Goal: Task Accomplishment & Management: Use online tool/utility

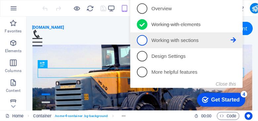
click at [219, 35] on link "3 Working with sections - incomplete" at bounding box center [185, 40] width 99 height 11
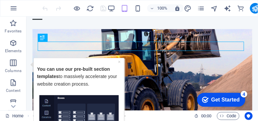
scroll to position [40, 0]
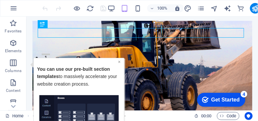
click at [119, 60] on link "×" at bounding box center [119, 61] width 3 height 5
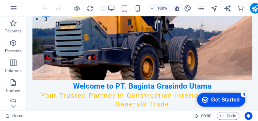
scroll to position [95, 0]
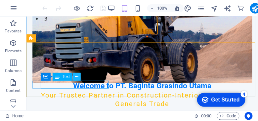
click at [77, 75] on icon at bounding box center [77, 76] width 4 height 7
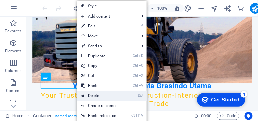
click at [96, 96] on link "⌦ Delete" at bounding box center [99, 95] width 44 height 10
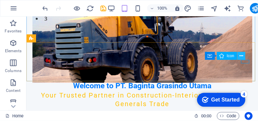
click at [242, 54] on icon at bounding box center [241, 56] width 4 height 7
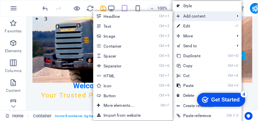
click at [186, 16] on span "Add content" at bounding box center [201, 16] width 59 height 10
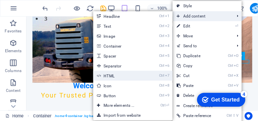
click at [104, 76] on link "Ctrl 7 HTML" at bounding box center [120, 76] width 54 height 10
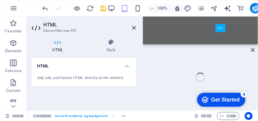
scroll to position [135, 0]
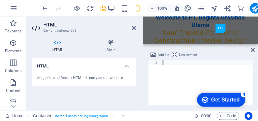
click at [127, 66] on h4 "HTML" at bounding box center [84, 64] width 104 height 12
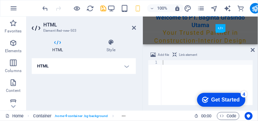
click at [127, 66] on h4 "HTML" at bounding box center [84, 66] width 104 height 16
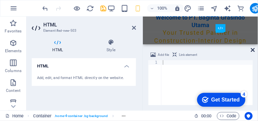
click at [252, 51] on icon at bounding box center [253, 49] width 4 height 5
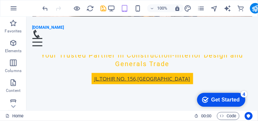
scroll to position [55, 0]
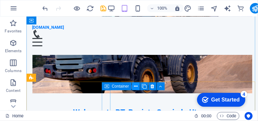
click at [135, 87] on icon at bounding box center [136, 86] width 4 height 7
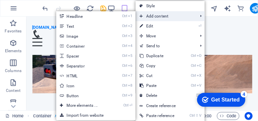
click at [153, 16] on span "Add content" at bounding box center [164, 16] width 59 height 10
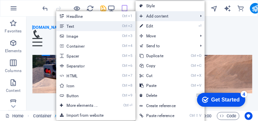
click at [77, 26] on link "Ctrl 2 Text" at bounding box center [83, 26] width 54 height 10
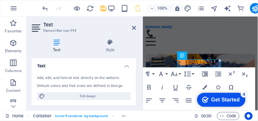
scroll to position [94, 0]
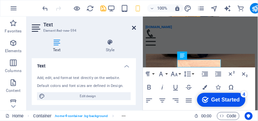
click at [133, 28] on icon at bounding box center [134, 27] width 4 height 5
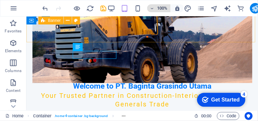
click at [153, 7] on icon "button" at bounding box center [152, 8] width 5 height 4
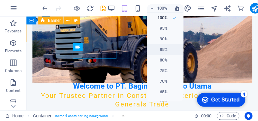
click at [161, 49] on h6 "85%" at bounding box center [159, 50] width 17 height 8
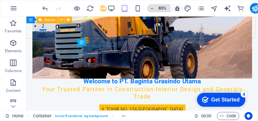
click at [152, 7] on icon "button" at bounding box center [152, 8] width 5 height 4
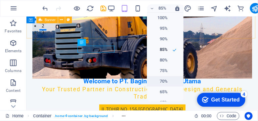
click at [164, 81] on h6 "70%" at bounding box center [159, 81] width 17 height 8
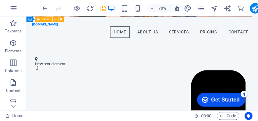
scroll to position [151, 0]
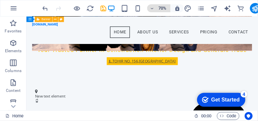
click at [152, 9] on icon "button" at bounding box center [152, 8] width 5 height 4
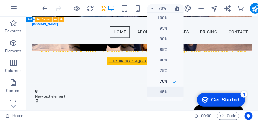
scroll to position [83, 0]
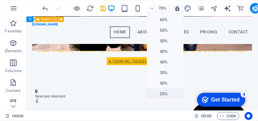
click at [161, 93] on h6 "25%" at bounding box center [159, 94] width 17 height 8
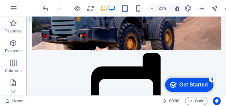
scroll to position [401, 0]
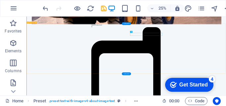
drag, startPoint x: 643, startPoint y: 168, endPoint x: 637, endPoint y: 175, distance: 8.9
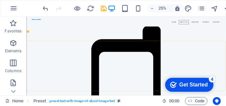
scroll to position [71, 0]
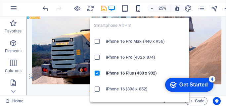
click at [137, 9] on icon "button" at bounding box center [138, 9] width 8 height 8
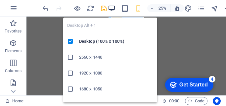
click at [112, 7] on icon "button" at bounding box center [112, 9] width 8 height 8
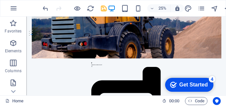
scroll to position [278, 0]
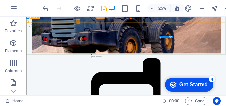
click at [159, 37] on div "Container" at bounding box center [163, 37] width 8 height 2
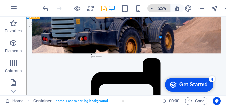
click at [152, 9] on icon "button" at bounding box center [152, 8] width 5 height 4
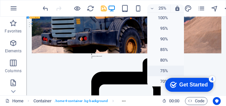
click at [161, 70] on h6 "75%" at bounding box center [159, 71] width 17 height 8
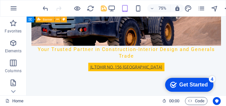
scroll to position [72, 0]
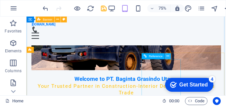
click at [167, 57] on icon at bounding box center [167, 56] width 3 height 5
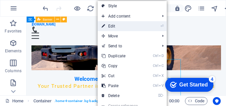
click at [115, 26] on link "⏎ Edit" at bounding box center [119, 26] width 44 height 10
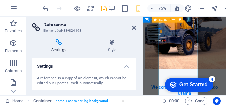
scroll to position [253, 0]
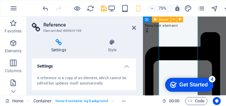
click at [58, 43] on icon at bounding box center [59, 42] width 54 height 7
click at [125, 66] on h4 "Settings" at bounding box center [84, 64] width 104 height 12
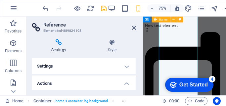
click at [125, 66] on h4 "Settings" at bounding box center [84, 66] width 104 height 16
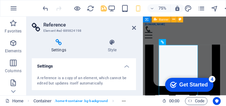
scroll to position [108, 0]
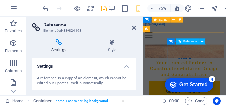
click at [193, 41] on span "Reference" at bounding box center [190, 41] width 14 height 3
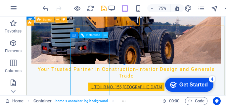
click at [106, 35] on icon at bounding box center [105, 34] width 3 height 5
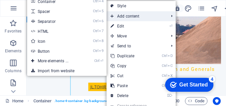
click at [119, 16] on span "Add content" at bounding box center [135, 16] width 59 height 10
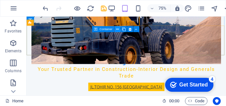
click at [118, 28] on icon at bounding box center [117, 28] width 3 height 5
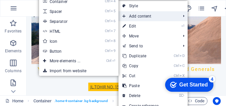
click at [131, 16] on span "Add content" at bounding box center [147, 16] width 59 height 10
click at [131, 15] on span "Add content" at bounding box center [147, 16] width 59 height 10
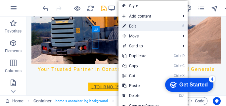
click at [138, 25] on link "⏎ Edit" at bounding box center [140, 26] width 44 height 10
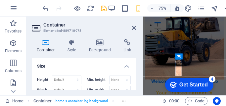
scroll to position [30, 0]
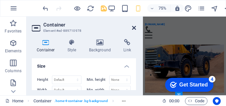
click at [133, 28] on icon at bounding box center [134, 27] width 4 height 5
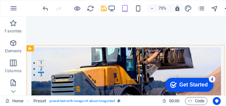
scroll to position [122, 0]
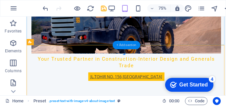
click at [121, 45] on div "+ Add section" at bounding box center [125, 45] width 27 height 9
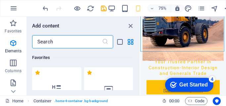
scroll to position [1156, 0]
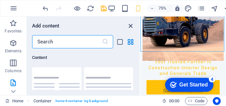
click at [129, 26] on icon "close panel" at bounding box center [131, 26] width 8 height 8
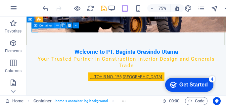
click at [58, 24] on button at bounding box center [57, 25] width 6 height 6
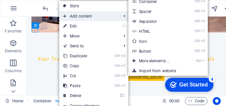
click at [75, 16] on span "Add content" at bounding box center [88, 16] width 59 height 10
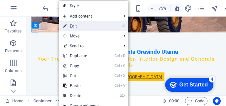
click at [72, 25] on link "⏎ Edit" at bounding box center [81, 26] width 44 height 10
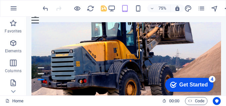
scroll to position [0, 0]
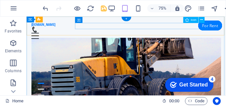
click at [257, 30] on figure at bounding box center [156, 34] width 247 height 8
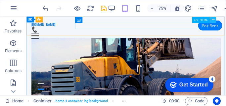
click at [211, 18] on icon at bounding box center [212, 19] width 3 height 5
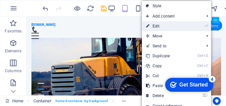
click at [173, 26] on link "⏎ Edit" at bounding box center [164, 26] width 44 height 10
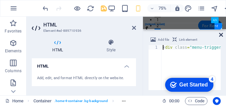
click at [221, 34] on icon at bounding box center [221, 34] width 4 height 5
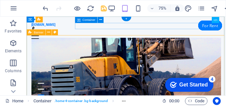
click at [227, 30] on div "Menu" at bounding box center [159, 38] width 252 height 17
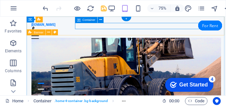
click at [103, 30] on div "Menu" at bounding box center [159, 38] width 252 height 17
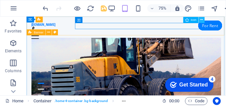
click at [201, 21] on icon at bounding box center [201, 19] width 3 height 5
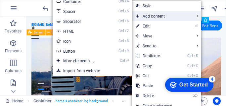
click at [155, 17] on span "Add content" at bounding box center [161, 16] width 59 height 10
click at [151, 16] on span "Add content" at bounding box center [161, 16] width 59 height 10
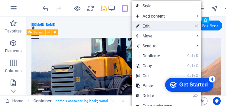
drag, startPoint x: 144, startPoint y: 25, endPoint x: 3, endPoint y: 13, distance: 142.3
click at [144, 25] on link "⏎ Edit" at bounding box center [154, 26] width 44 height 10
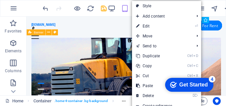
select select "xMidYMid"
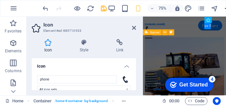
click at [134, 61] on h4 "Icon" at bounding box center [84, 64] width 104 height 12
click at [126, 66] on h4 "Icon" at bounding box center [84, 66] width 104 height 16
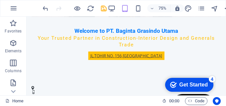
scroll to position [109, 0]
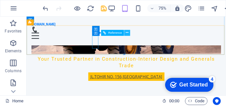
click at [128, 33] on icon at bounding box center [127, 32] width 3 height 5
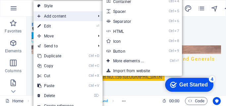
click at [48, 16] on span "Add content" at bounding box center [62, 16] width 59 height 10
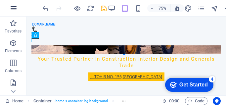
click at [14, 10] on icon "button" at bounding box center [14, 8] width 8 height 8
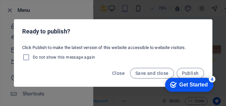
drag, startPoint x: 9, startPoint y: 11, endPoint x: 7, endPoint y: 3, distance: 8.3
click at [9, 11] on div "Ready to publish? Click Publish to make the latest version of this website acce…" at bounding box center [113, 53] width 226 height 106
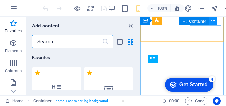
click at [213, 20] on icon at bounding box center [213, 21] width 4 height 7
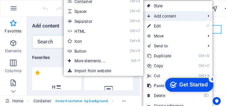
click at [167, 17] on span "Add content" at bounding box center [172, 16] width 59 height 10
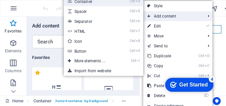
click at [82, 2] on link "Ctrl 4 Container" at bounding box center [91, 1] width 54 height 10
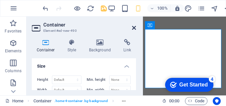
click at [134, 28] on icon at bounding box center [134, 27] width 4 height 5
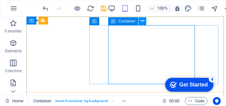
click at [143, 21] on icon at bounding box center [142, 21] width 4 height 7
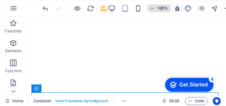
click at [151, 8] on icon "button" at bounding box center [152, 8] width 5 height 4
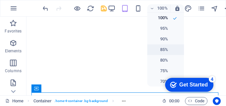
click at [160, 49] on h6 "85%" at bounding box center [159, 50] width 17 height 8
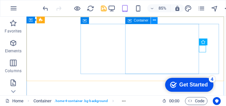
click at [154, 19] on icon at bounding box center [153, 21] width 3 height 6
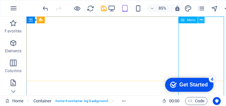
click at [201, 21] on icon at bounding box center [200, 20] width 3 height 6
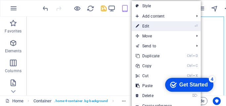
click at [150, 27] on link "⏎ Edit" at bounding box center [153, 26] width 44 height 10
select select
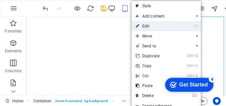
select select
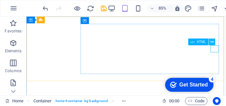
click at [213, 43] on button at bounding box center [211, 41] width 7 height 7
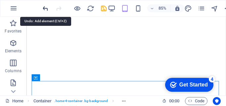
click at [47, 11] on icon "undo" at bounding box center [46, 9] width 8 height 8
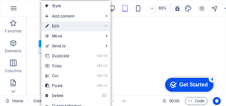
click at [54, 24] on link "⏎ Edit" at bounding box center [63, 26] width 44 height 10
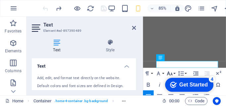
click at [174, 74] on button "Font Size" at bounding box center [170, 73] width 11 height 11
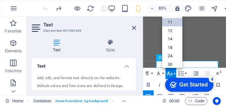
click at [169, 20] on link "11" at bounding box center [172, 22] width 20 height 8
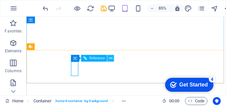
click at [109, 59] on icon at bounding box center [110, 58] width 3 height 6
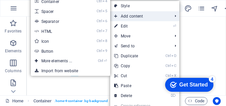
click at [129, 15] on span "Add content" at bounding box center [139, 16] width 59 height 10
click at [129, 16] on span "Add content" at bounding box center [139, 16] width 59 height 10
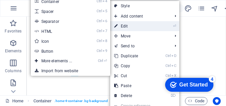
click at [126, 27] on link "⏎ Edit" at bounding box center [132, 26] width 44 height 10
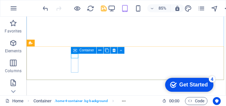
click at [87, 50] on span "Container" at bounding box center [86, 50] width 15 height 3
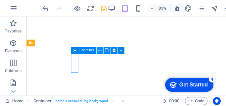
click at [99, 50] on icon at bounding box center [99, 50] width 3 height 6
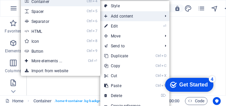
click at [39, 1] on link "Ctrl 4 Container" at bounding box center [48, 1] width 54 height 10
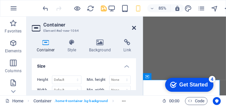
click at [132, 28] on icon at bounding box center [134, 27] width 4 height 5
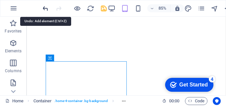
click at [45, 8] on icon "undo" at bounding box center [46, 9] width 8 height 8
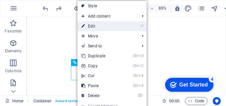
click at [90, 27] on link "⏎ Edit" at bounding box center [99, 26] width 44 height 10
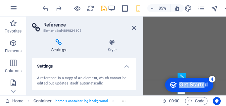
drag, startPoint x: 205, startPoint y: 86, endPoint x: 173, endPoint y: 90, distance: 32.3
click html "checkmark Get Started 4 First Steps in the Editor Let's guide you through the t…"
click div "checkmark Get Started 4 First Steps in the Editor Let's guide you through the t…"
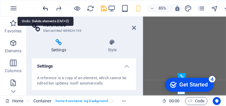
drag, startPoint x: 22, startPoint y: 17, endPoint x: 45, endPoint y: 8, distance: 24.5
click at [45, 8] on icon "undo" at bounding box center [46, 9] width 8 height 8
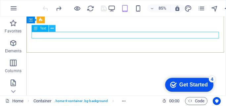
click at [52, 30] on icon at bounding box center [51, 28] width 3 height 6
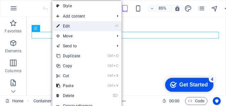
click at [61, 26] on link "⏎ Edit" at bounding box center [74, 26] width 44 height 10
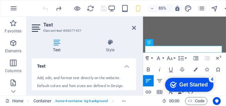
scroll to position [15, 0]
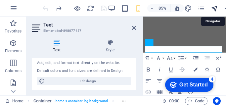
click at [215, 7] on icon "navigator" at bounding box center [214, 9] width 8 height 8
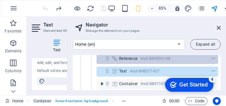
scroll to position [0, 0]
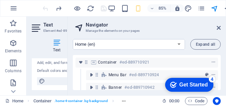
click at [195, 85] on div "Get Started" at bounding box center [193, 85] width 28 height 6
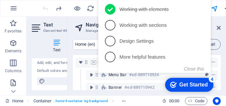
click div "checkmark Get Started 4 First Steps in the Editor Let's guide you through the t…"
click at [198, 89] on div "checkmark Get Started 4" at bounding box center [189, 85] width 48 height 14
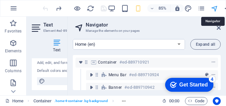
click at [214, 8] on icon "navigator" at bounding box center [214, 9] width 8 height 8
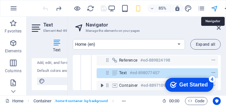
scroll to position [79, 0]
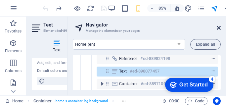
click at [218, 27] on icon at bounding box center [218, 27] width 4 height 5
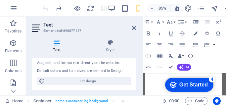
click at [193, 84] on div "Get Started" at bounding box center [193, 85] width 28 height 6
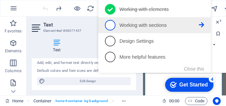
click at [140, 23] on p "Working with sections - incomplete" at bounding box center [158, 25] width 79 height 7
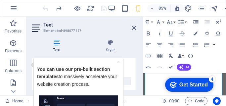
scroll to position [0, 0]
click at [195, 85] on div "Get Started" at bounding box center [193, 85] width 28 height 6
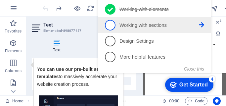
click at [130, 26] on p "Working with sections - incomplete" at bounding box center [158, 25] width 79 height 7
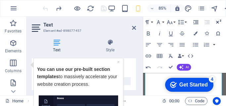
click at [217, 22] on icon "button" at bounding box center [218, 21] width 5 height 4
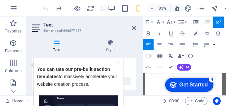
click at [126, 23] on h2 "Text" at bounding box center [89, 25] width 92 height 6
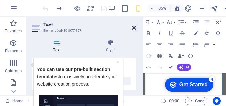
click at [134, 28] on icon at bounding box center [134, 27] width 4 height 5
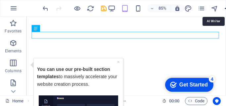
click at [225, 8] on icon "text_generator" at bounding box center [228, 9] width 8 height 8
select select "English"
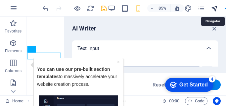
click at [214, 7] on icon "navigator" at bounding box center [214, 9] width 8 height 8
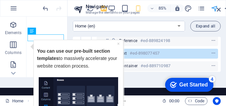
scroll to position [79, 0]
click at [119, 43] on link "×" at bounding box center [118, 43] width 3 height 5
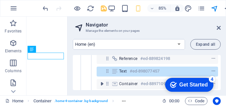
scroll to position [0, 0]
click at [218, 28] on icon at bounding box center [218, 27] width 4 height 5
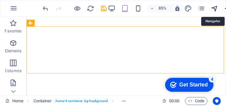
click at [212, 8] on icon "navigator" at bounding box center [214, 9] width 8 height 8
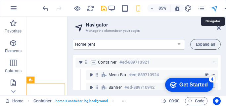
scroll to position [29, 0]
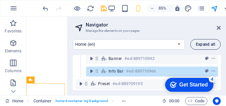
click at [209, 44] on span "Expand all" at bounding box center [205, 44] width 19 height 4
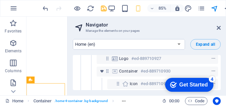
scroll to position [167, 0]
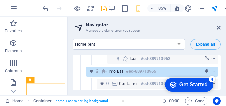
click at [194, 84] on div "Get Started" at bounding box center [193, 85] width 28 height 6
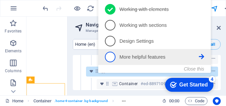
click at [139, 57] on p "More helpful features - incomplete" at bounding box center [158, 57] width 79 height 7
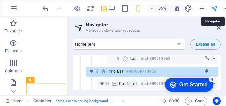
click at [216, 8] on icon "navigator" at bounding box center [214, 9] width 8 height 8
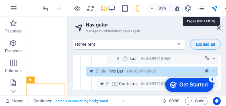
click at [201, 11] on icon "pages" at bounding box center [201, 9] width 8 height 8
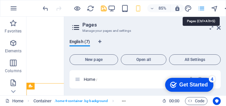
click at [200, 9] on icon "pages" at bounding box center [201, 9] width 8 height 8
click at [199, 8] on icon "pages" at bounding box center [201, 9] width 8 height 8
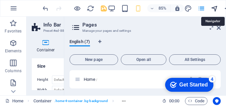
click at [214, 9] on icon "navigator" at bounding box center [214, 9] width 8 height 8
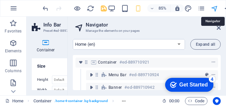
scroll to position [29, 0]
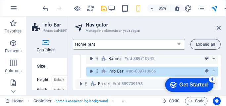
click at [180, 44] on select "Home (en) Subpage (en) Legal Notice (en) Privacy (en) New Collection: Single Pa…" at bounding box center [129, 44] width 112 height 11
click at [73, 39] on select "Home (en) Subpage (en) Legal Notice (en) Privacy (en) New Collection: Single Pa…" at bounding box center [129, 44] width 112 height 11
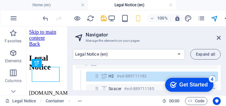
scroll to position [0, 0]
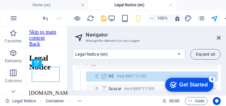
click at [188, 8] on ul "Home (en) Legal Notice (en)" at bounding box center [113, 5] width 226 height 10
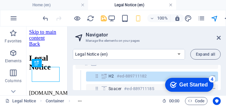
click at [169, 5] on link at bounding box center [170, 5] width 4 height 6
select select "16792410-en"
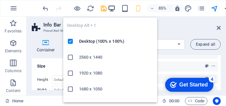
click at [113, 8] on icon "button" at bounding box center [112, 9] width 8 height 8
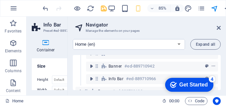
click at [181, 87] on div "Get Started" at bounding box center [193, 85] width 28 height 6
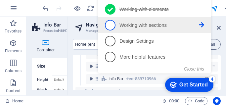
click at [146, 25] on p "Working with sections - incomplete" at bounding box center [158, 25] width 79 height 7
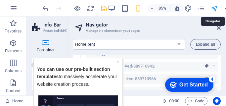
drag, startPoint x: 211, startPoint y: 8, endPoint x: 214, endPoint y: 10, distance: 3.7
click at [214, 10] on icon "navigator" at bounding box center [214, 9] width 8 height 8
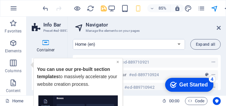
click at [118, 62] on link "×" at bounding box center [117, 61] width 3 height 5
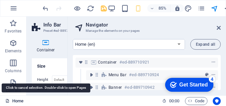
click at [20, 101] on link "Home" at bounding box center [14, 101] width 18 height 8
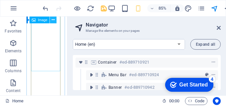
click at [53, 20] on icon at bounding box center [53, 20] width 3 height 6
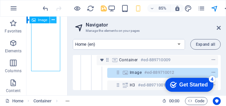
scroll to position [167, 0]
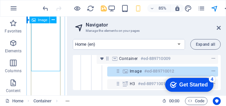
click at [134, 70] on span "Image" at bounding box center [135, 70] width 12 height 5
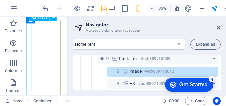
click at [213, 71] on icon "context-menu" at bounding box center [213, 71] width 5 height 5
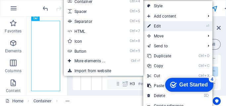
drag, startPoint x: 158, startPoint y: 16, endPoint x: 159, endPoint y: 25, distance: 9.3
click at [159, 25] on ul "Style Add content Ctrl 1 Headline Ctrl 2 Text Ctrl 3 Image Ctrl 4 Container Ctr…" at bounding box center [177, 71] width 69 height 140
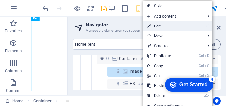
click at [166, 25] on link "⏎ Edit" at bounding box center [165, 26] width 44 height 10
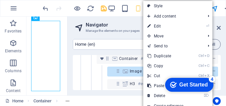
select select "vw"
select select "px"
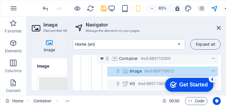
click at [50, 51] on h4 "Image" at bounding box center [51, 46] width 38 height 14
click at [45, 66] on h4 "Image" at bounding box center [84, 64] width 104 height 12
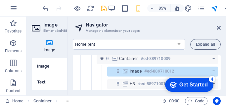
click at [45, 66] on h4 "Image" at bounding box center [84, 66] width 104 height 16
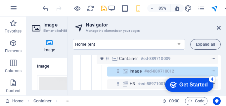
drag, startPoint x: 45, startPoint y: 66, endPoint x: 159, endPoint y: 30, distance: 119.8
click at [157, 31] on h3 "Manage the elements on your pages" at bounding box center [147, 31] width 122 height 6
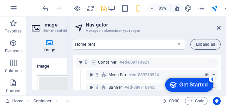
scroll to position [238, 0]
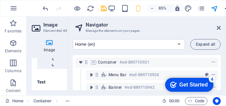
click at [48, 42] on icon at bounding box center [49, 42] width 35 height 7
click at [48, 44] on icon at bounding box center [49, 42] width 35 height 7
click at [49, 42] on icon at bounding box center [49, 42] width 35 height 7
click at [47, 41] on icon at bounding box center [49, 42] width 35 height 7
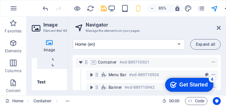
click at [49, 43] on icon at bounding box center [49, 42] width 35 height 7
click at [51, 51] on h4 "Image" at bounding box center [51, 46] width 38 height 14
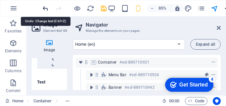
click at [45, 7] on icon "undo" at bounding box center [46, 9] width 8 height 8
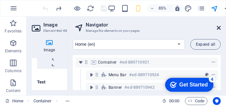
click at [217, 27] on icon at bounding box center [218, 27] width 4 height 5
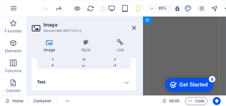
scroll to position [235, 0]
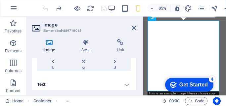
click div "checkmark Get Started 4 First Steps in the Editor Let's guide you through the t…"
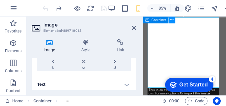
click at [172, 21] on icon at bounding box center [171, 20] width 3 height 6
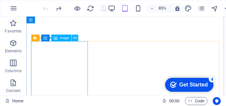
click at [75, 37] on icon at bounding box center [74, 38] width 3 height 6
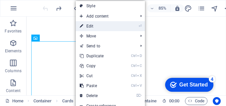
click at [88, 26] on link "⏎ Edit" at bounding box center [98, 26] width 44 height 10
select select "vw"
select select "px"
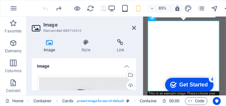
click at [51, 48] on h4 "Image" at bounding box center [51, 46] width 38 height 14
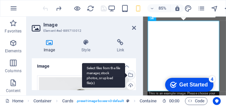
click at [128, 75] on div "Select files from the file manager, stock photos, or upload file(s)" at bounding box center [130, 75] width 10 height 10
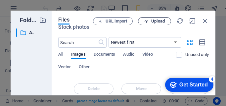
click at [154, 20] on span "Upload" at bounding box center [158, 21] width 14 height 4
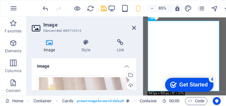
click at [198, 84] on div "Get Started" at bounding box center [193, 85] width 28 height 6
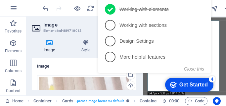
click div "checkmark Get Started 4 First Steps in the Editor Let's guide you through the t…"
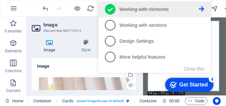
click at [191, 11] on p "Working with elements - completed" at bounding box center [158, 9] width 79 height 7
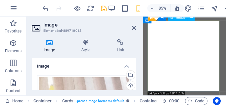
scroll to position [0, 0]
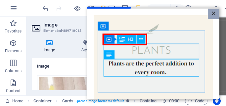
click at [214, 14] on link "×" at bounding box center [213, 14] width 12 height 10
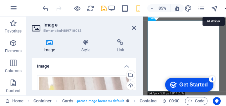
click at [225, 9] on icon "text_generator" at bounding box center [228, 9] width 8 height 8
select select "English"
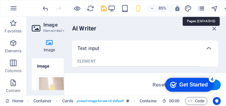
click at [201, 9] on icon "pages" at bounding box center [201, 9] width 8 height 8
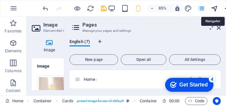
click at [215, 9] on icon "navigator" at bounding box center [214, 9] width 8 height 8
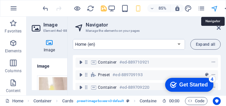
scroll to position [129, 0]
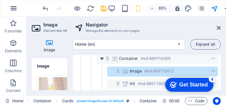
click at [12, 9] on icon "button" at bounding box center [14, 8] width 8 height 8
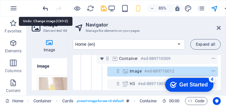
click at [46, 9] on icon "undo" at bounding box center [46, 9] width 8 height 8
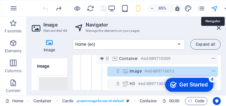
click at [214, 7] on icon "navigator" at bounding box center [214, 9] width 8 height 8
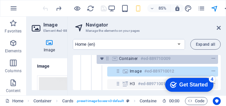
scroll to position [346, 0]
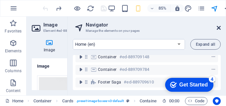
click at [219, 27] on icon at bounding box center [218, 27] width 4 height 5
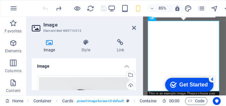
click at [179, 17] on div "0" at bounding box center [183, 12] width 64 height 11
click at [49, 46] on h4 "Image" at bounding box center [51, 46] width 38 height 14
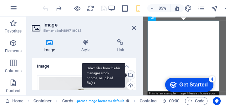
click at [129, 76] on div "Select files from the file manager, stock photos, or upload file(s)" at bounding box center [130, 75] width 10 height 10
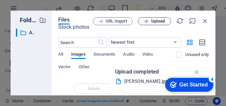
click at [158, 19] on span "Upload" at bounding box center [158, 21] width 14 height 4
click at [205, 20] on icon "button" at bounding box center [204, 20] width 7 height 7
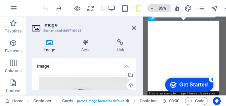
click at [153, 9] on icon "button" at bounding box center [152, 8] width 5 height 4
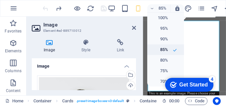
click at [164, 49] on h6 "85%" at bounding box center [159, 50] width 17 height 8
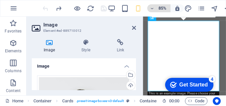
click at [150, 9] on icon "button" at bounding box center [152, 8] width 5 height 4
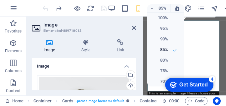
click div "checkmark Get Started 4 First Steps in the Editor Let's guide you through the t…"
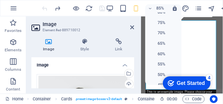
scroll to position [52, 0]
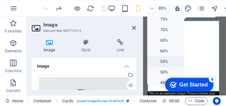
click at [166, 60] on li "55%" at bounding box center [165, 61] width 37 height 11
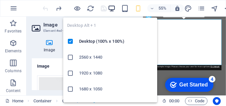
click at [110, 8] on icon "button" at bounding box center [112, 9] width 8 height 8
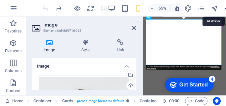
click at [225, 9] on icon "text_generator" at bounding box center [228, 9] width 8 height 8
select select "English"
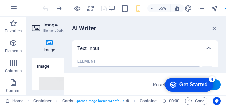
click at [175, 88] on div "checkmark Get Started 4" at bounding box center [189, 84] width 38 height 7
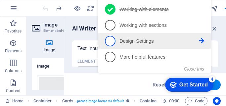
click at [124, 41] on p "Design Settings - incomplete" at bounding box center [158, 41] width 79 height 7
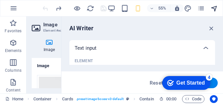
type textarea "x"
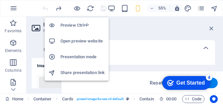
click at [68, 26] on h6 "Preview Ctrl+P" at bounding box center [82, 25] width 44 height 8
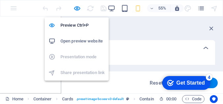
click at [80, 42] on h6 "Open preview website" at bounding box center [82, 41] width 44 height 8
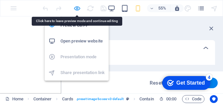
click at [77, 9] on icon "button" at bounding box center [77, 9] width 8 height 8
select select "vw"
select select "px"
